Goal: Task Accomplishment & Management: Use online tool/utility

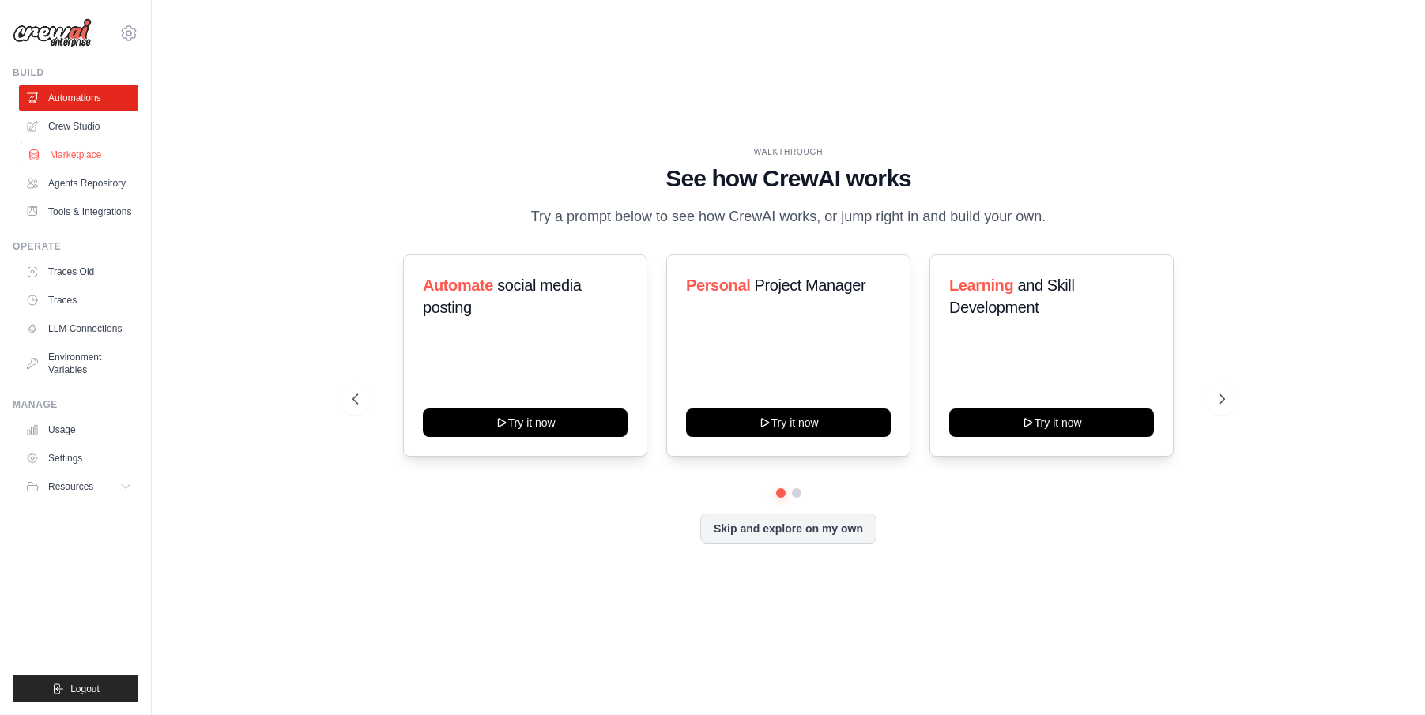
click at [78, 151] on link "Marketplace" at bounding box center [80, 154] width 119 height 25
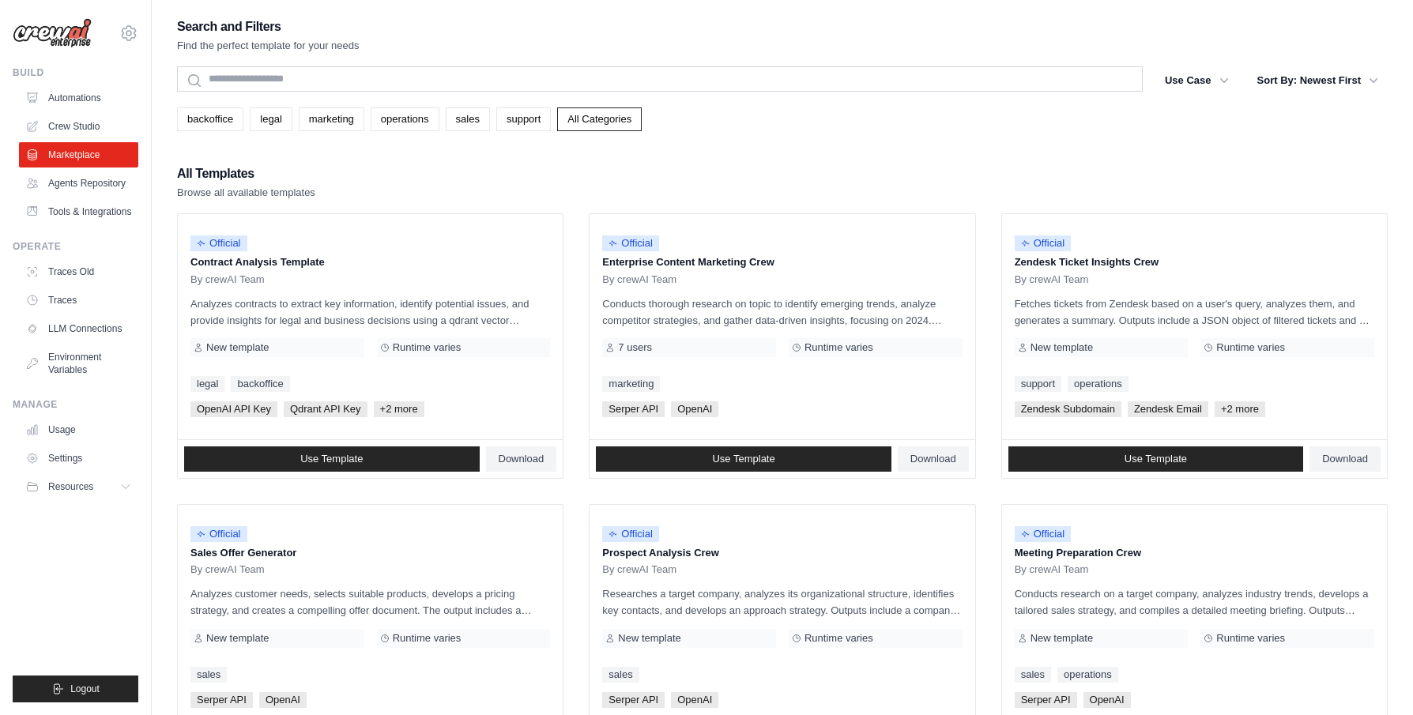
click at [41, 111] on ul "Automations Crew Studio Marketplace Agents Repository Tools & Integrations" at bounding box center [78, 154] width 119 height 139
click at [47, 119] on link "Crew Studio" at bounding box center [80, 126] width 119 height 25
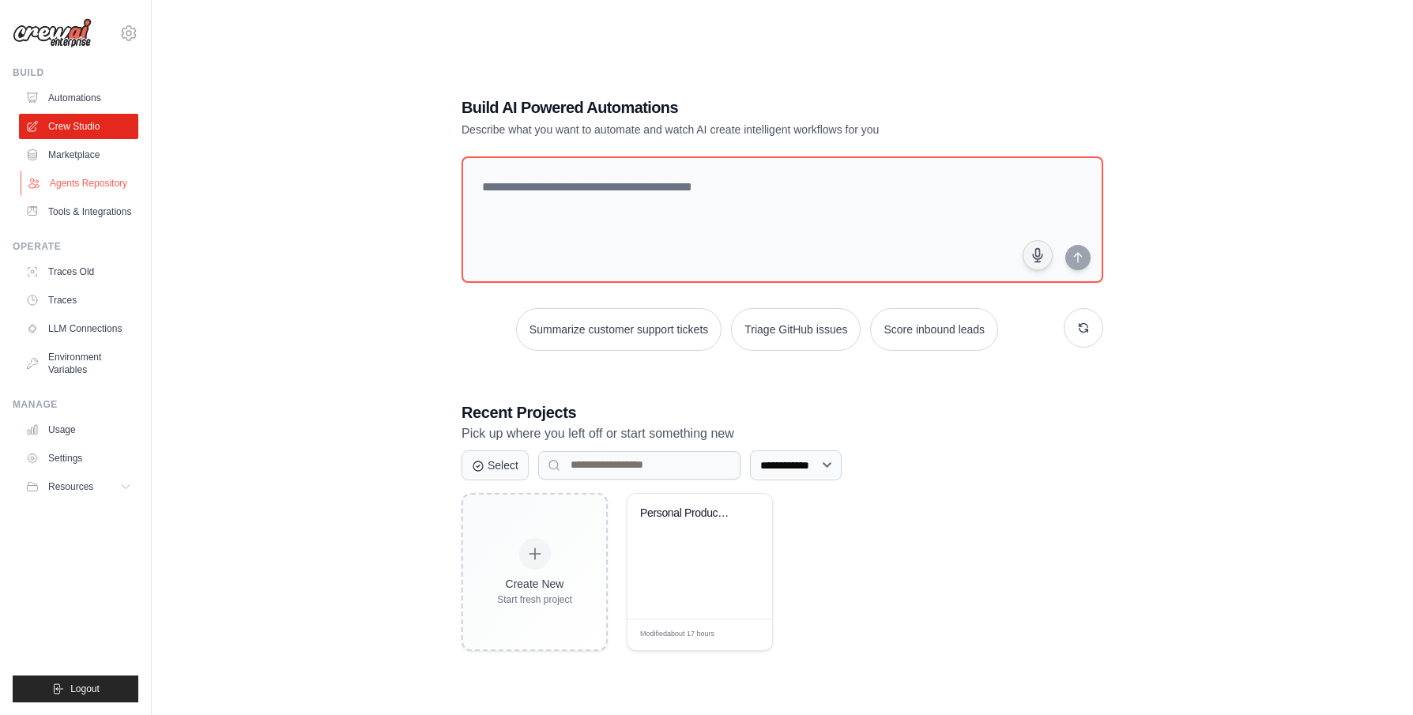
click at [99, 179] on link "Agents Repository" at bounding box center [80, 183] width 119 height 25
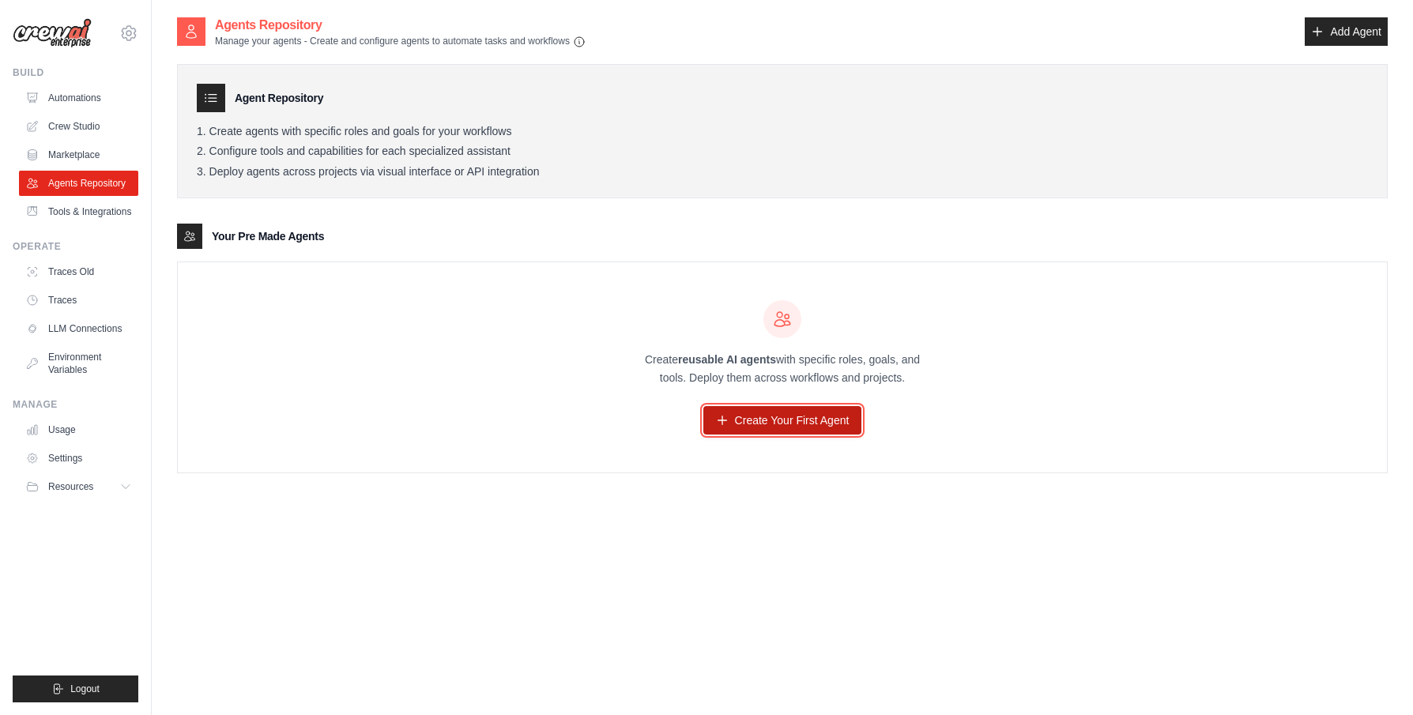
click at [748, 419] on link "Create Your First Agent" at bounding box center [782, 420] width 159 height 28
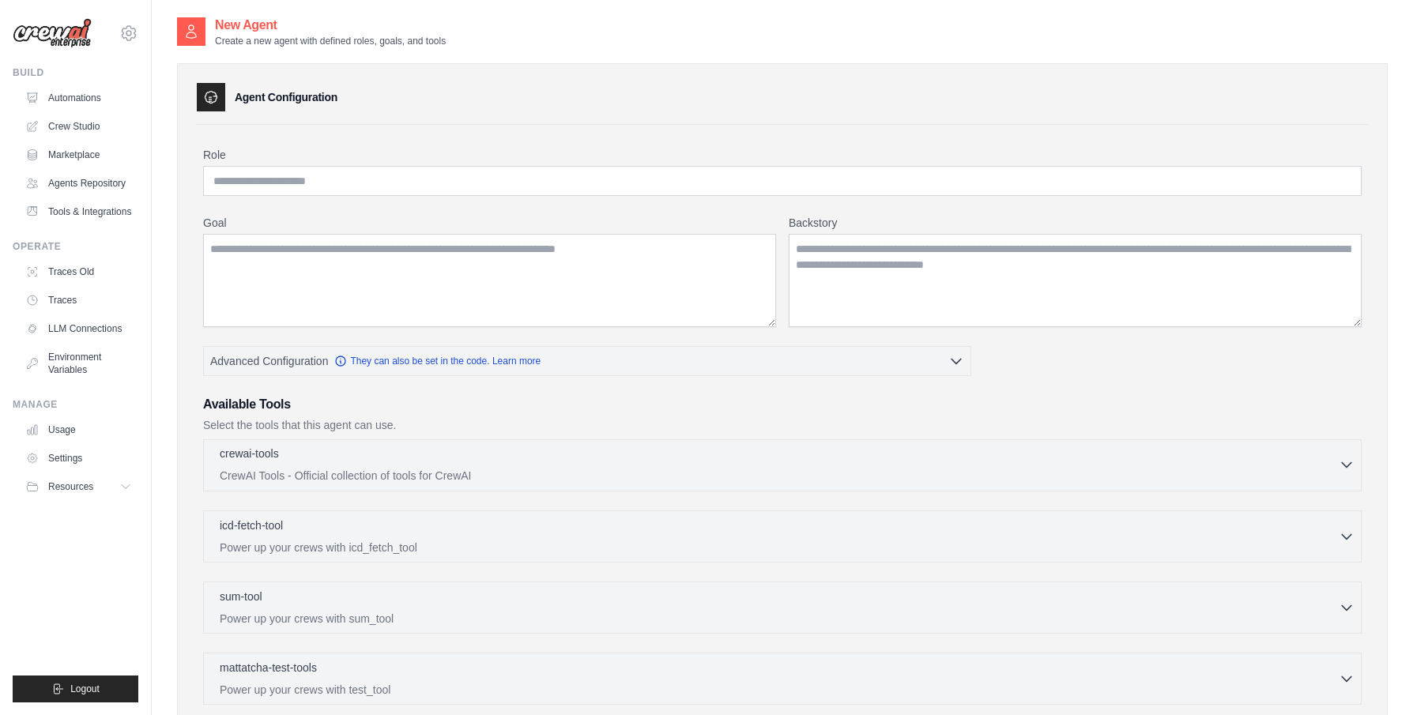
click at [512, 473] on p "CrewAI Tools - Official collection of tools for CrewAI" at bounding box center [779, 476] width 1119 height 16
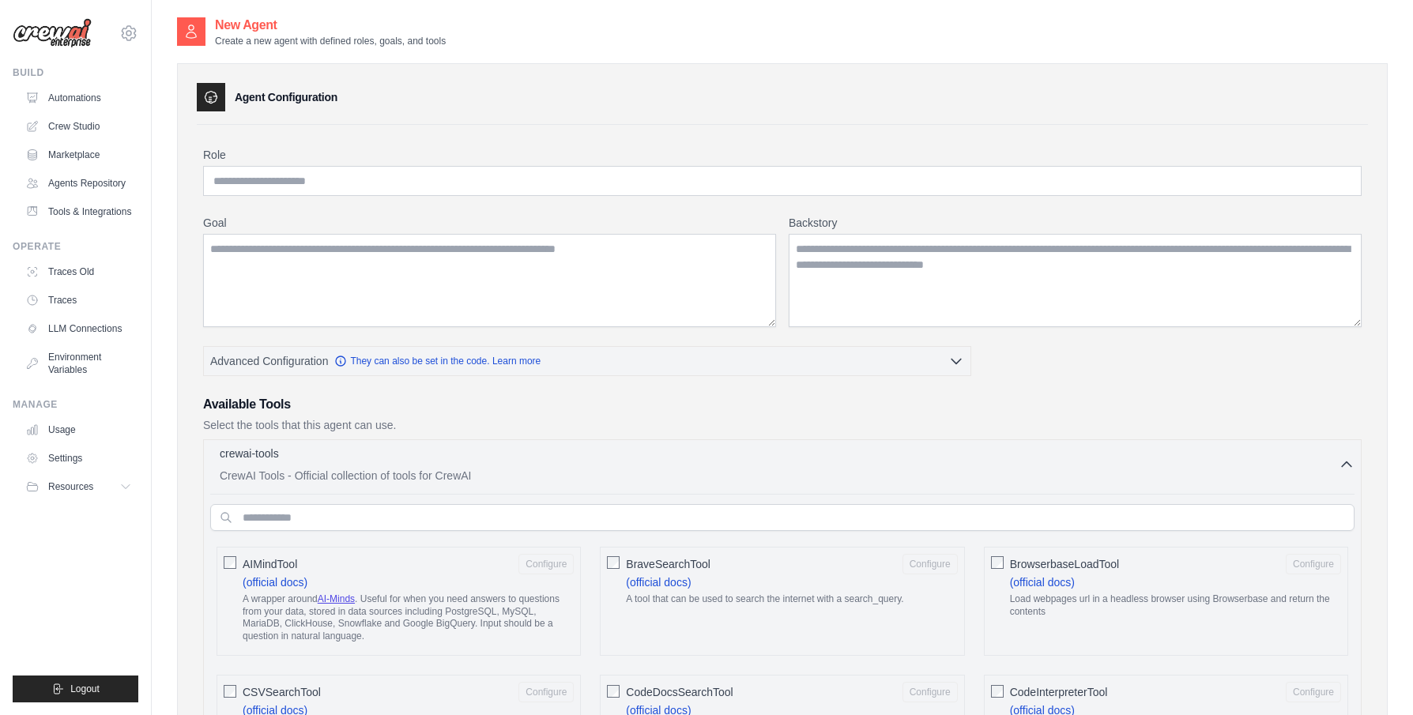
click at [512, 465] on div "crewai-tools 0 selected CrewAI Tools - Official collection of tools for CrewAI" at bounding box center [779, 465] width 1119 height 38
